Goal: Register for event/course

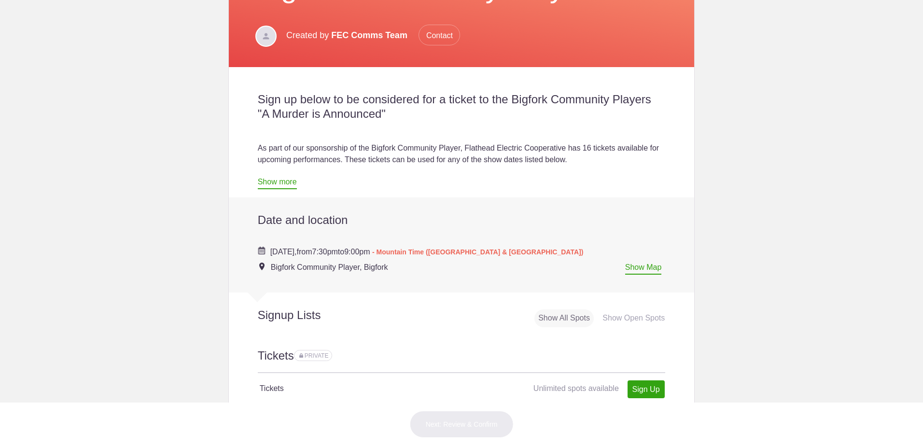
scroll to position [193, 0]
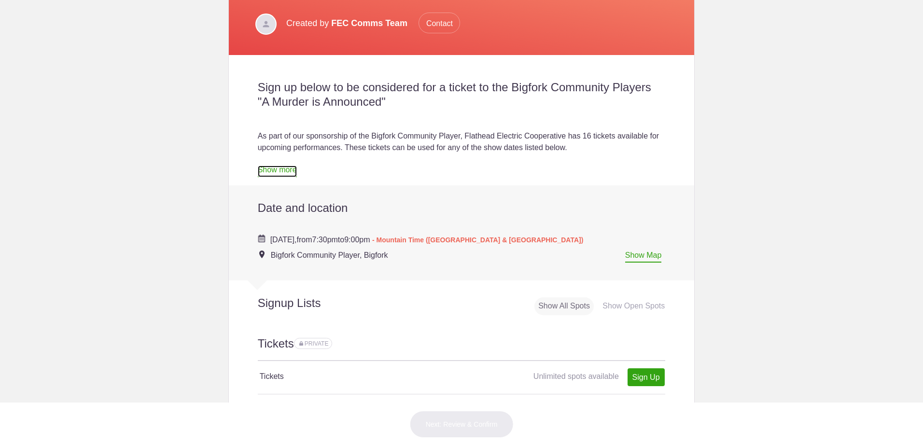
click at [270, 173] on link "Show more" at bounding box center [277, 172] width 39 height 12
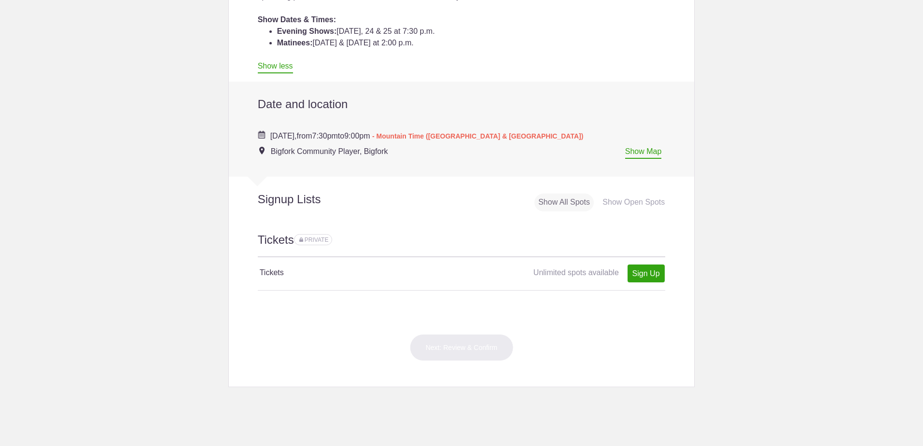
scroll to position [338, 0]
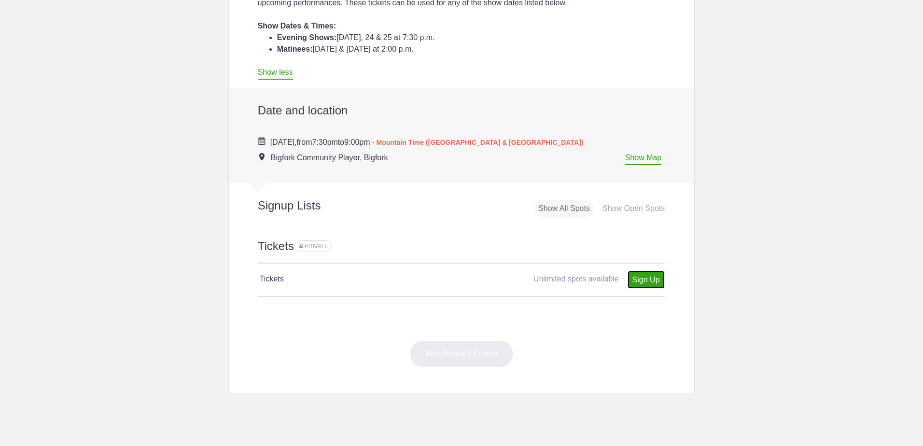
click at [644, 281] on link "Sign Up" at bounding box center [646, 280] width 37 height 18
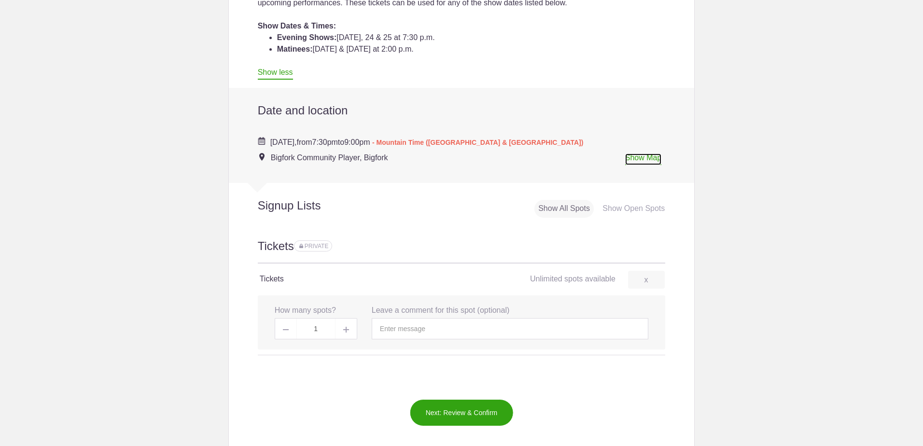
click at [640, 160] on link "Show Map" at bounding box center [643, 160] width 37 height 12
click at [343, 329] on img at bounding box center [346, 330] width 6 height 6
type input "2"
click at [621, 207] on div "Show Open Spots" at bounding box center [634, 209] width 70 height 18
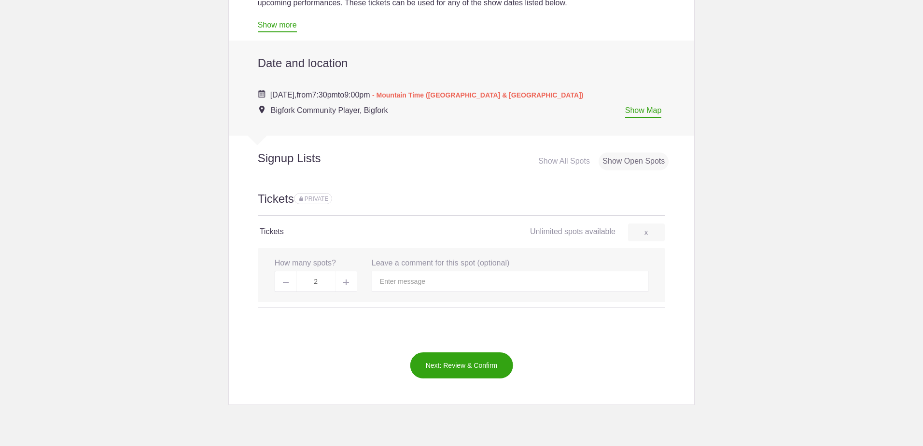
click at [560, 162] on div "Show All Spots" at bounding box center [564, 162] width 59 height 18
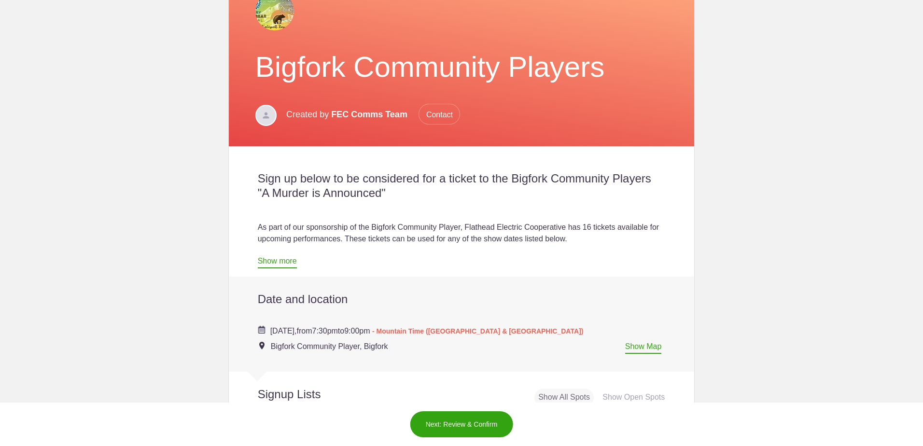
scroll to position [97, 0]
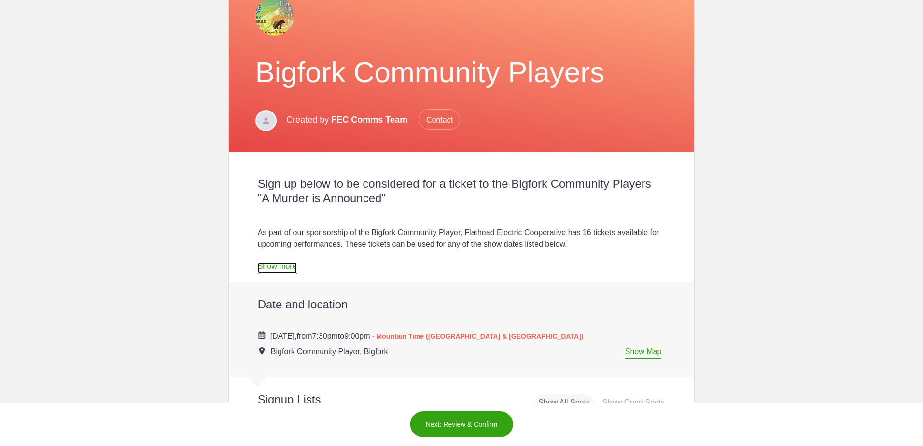
click at [280, 264] on link "Show more" at bounding box center [277, 268] width 39 height 12
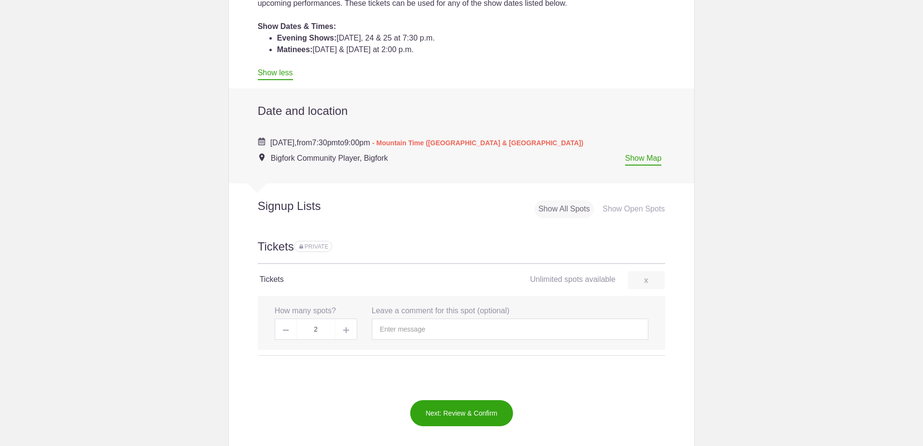
scroll to position [338, 0]
click at [643, 280] on link "x" at bounding box center [646, 280] width 37 height 18
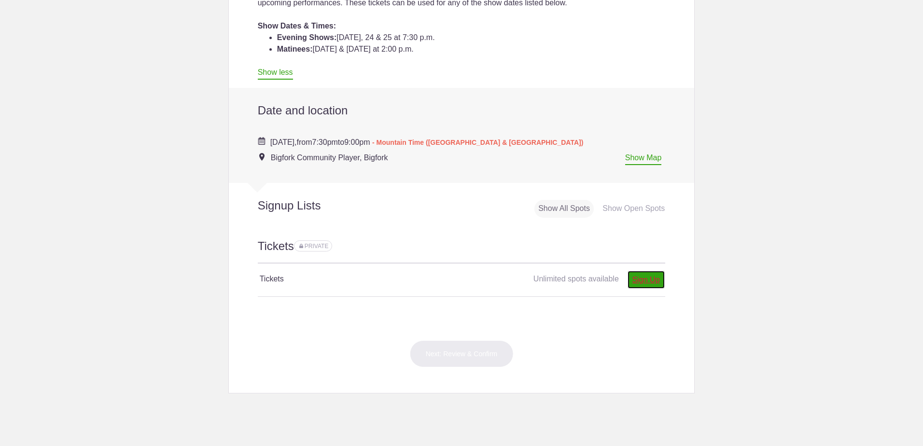
click at [643, 280] on link "Sign Up" at bounding box center [646, 280] width 37 height 18
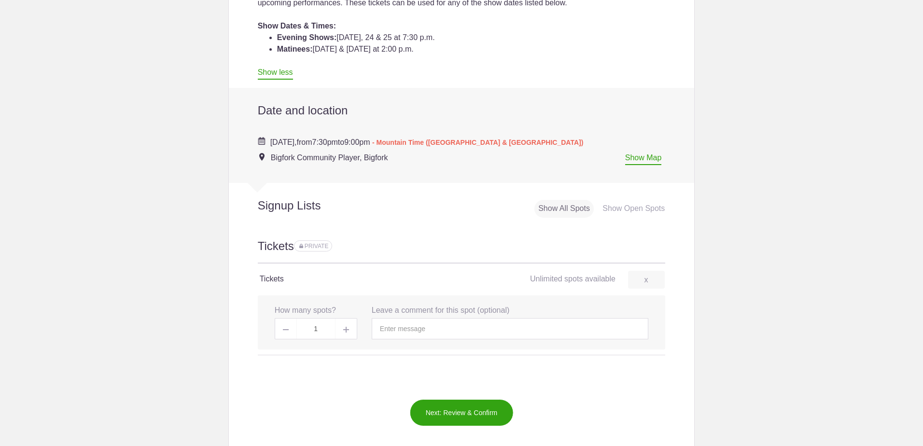
click at [343, 332] on span at bounding box center [347, 328] width 22 height 21
type input "2"
click at [399, 332] on input "text" at bounding box center [510, 328] width 277 height 21
type input "[DATE] show please"
click at [471, 412] on button "Next: Review & Confirm" at bounding box center [462, 412] width 104 height 27
